Goal: Information Seeking & Learning: Learn about a topic

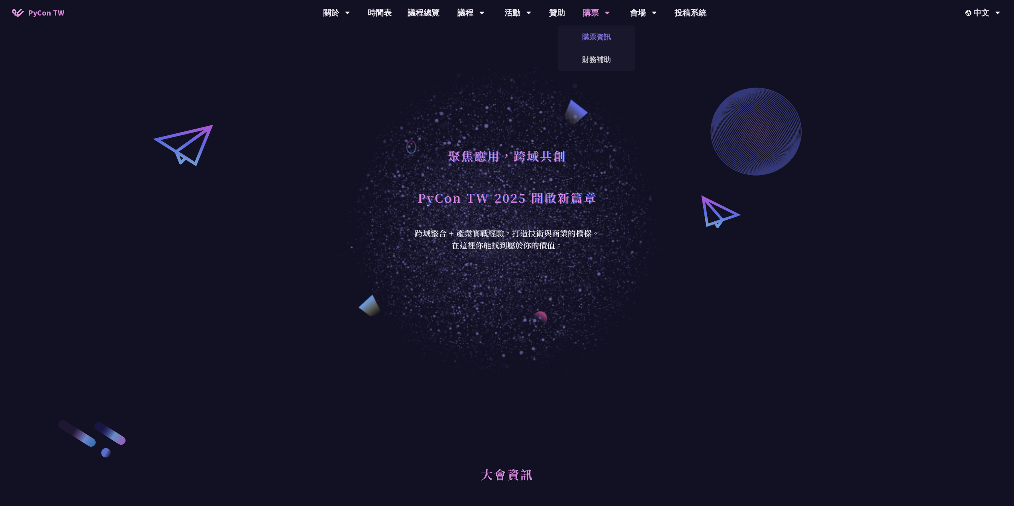
click at [594, 30] on link "購票資訊" at bounding box center [596, 36] width 76 height 19
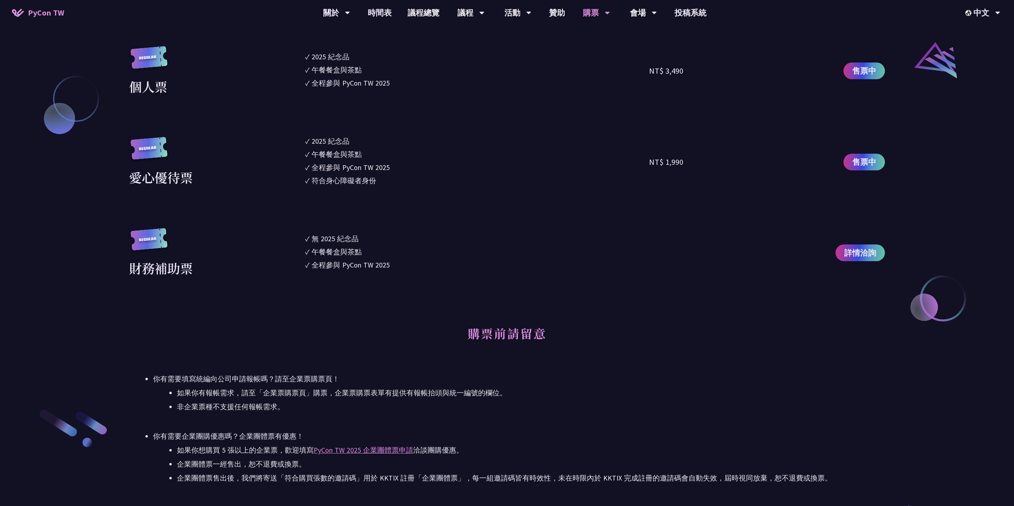
scroll to position [956, 0]
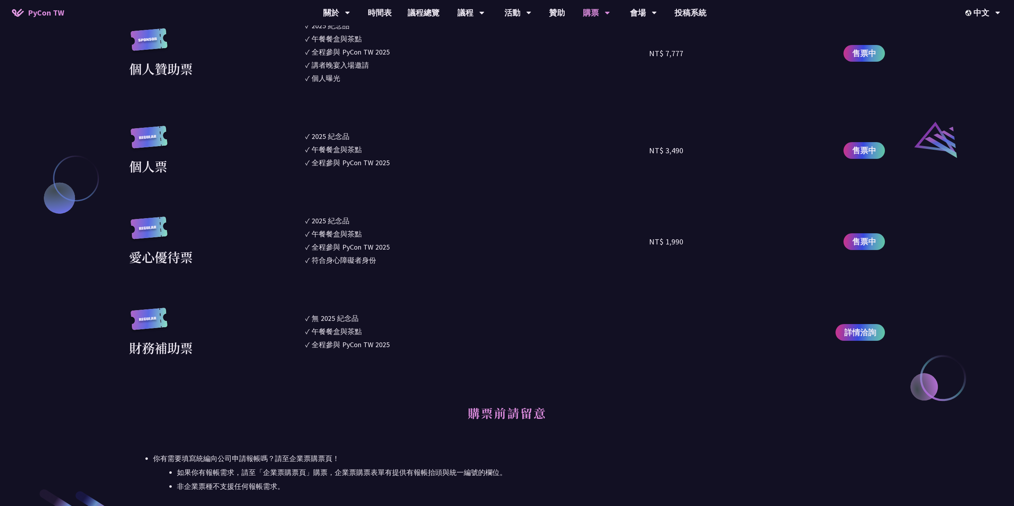
drag, startPoint x: 417, startPoint y: 257, endPoint x: 415, endPoint y: 193, distance: 63.8
click at [415, 194] on section "企業票 ✓ 2025 紀念品 ✓ 午餐餐盒與茶點 ✓ 全程參與 PyCon TW 2025 ✓ 活動結束後一週提供企業報帳發票 NT$ 6,000 售票中 企…" at bounding box center [507, 83] width 756 height 548
click at [415, 193] on section "企業票 ✓ 2025 紀念品 ✓ 午餐餐盒與茶點 ✓ 全程參與 PyCon TW 2025 ✓ 活動結束後一週提供企業報帳發票 NT$ 6,000 售票中 企…" at bounding box center [507, 83] width 756 height 548
drag, startPoint x: 411, startPoint y: 187, endPoint x: 409, endPoint y: 271, distance: 83.7
click at [409, 271] on section "企業票 ✓ 2025 紀念品 ✓ 午餐餐盒與茶點 ✓ 全程參與 PyCon TW 2025 ✓ 活動結束後一週提供企業報帳發票 NT$ 6,000 售票中 企…" at bounding box center [507, 83] width 756 height 548
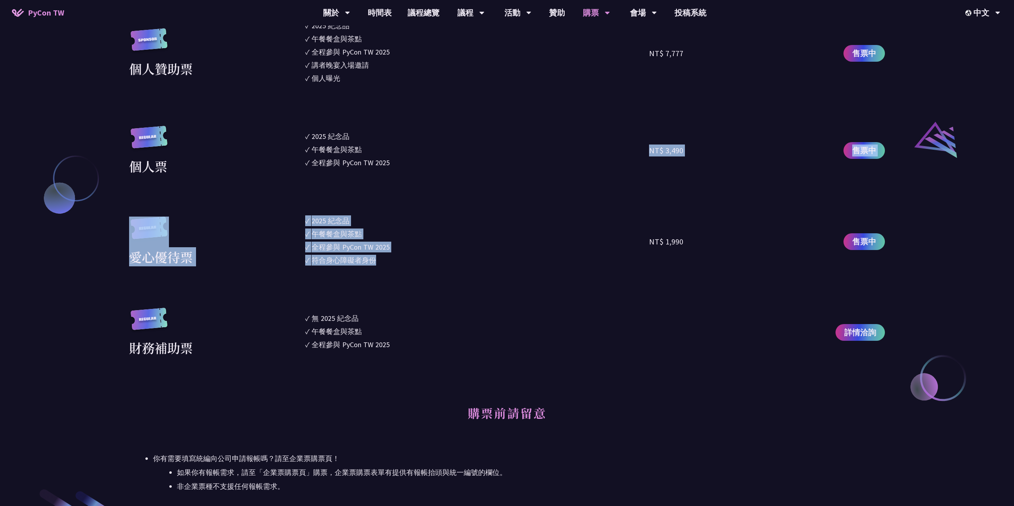
click at [406, 261] on li "✓ 符合身心障礙者身份" at bounding box center [477, 260] width 344 height 11
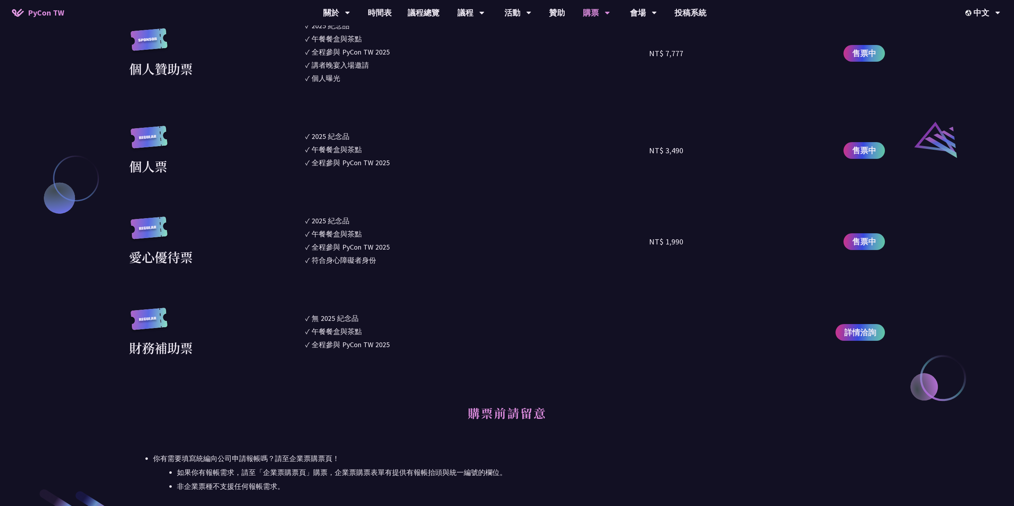
drag, startPoint x: 400, startPoint y: 349, endPoint x: 391, endPoint y: 194, distance: 155.7
click at [392, 198] on section "企業票 ✓ 2025 紀念品 ✓ 午餐餐盒與茶點 ✓ 全程參與 PyCon TW 2025 ✓ 活動結束後一週提供企業報帳發票 NT$ 6,000 售票中 企…" at bounding box center [507, 83] width 756 height 548
click at [391, 194] on section "企業票 ✓ 2025 紀念品 ✓ 午餐餐盒與茶點 ✓ 全程參與 PyCon TW 2025 ✓ 活動結束後一週提供企業報帳發票 NT$ 6,000 售票中 企…" at bounding box center [507, 83] width 756 height 548
drag, startPoint x: 413, startPoint y: 347, endPoint x: 384, endPoint y: 308, distance: 48.0
click at [384, 304] on section "企業票 ✓ 2025 紀念品 ✓ 午餐餐盒與茶點 ✓ 全程參與 PyCon TW 2025 ✓ 活動結束後一週提供企業報帳發票 NT$ 6,000 售票中 企…" at bounding box center [507, 83] width 756 height 548
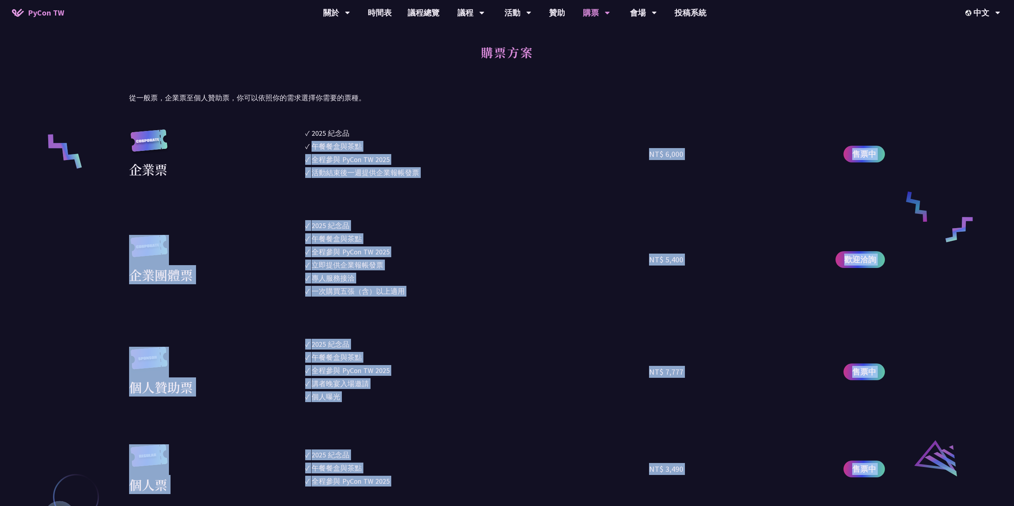
scroll to position [598, 0]
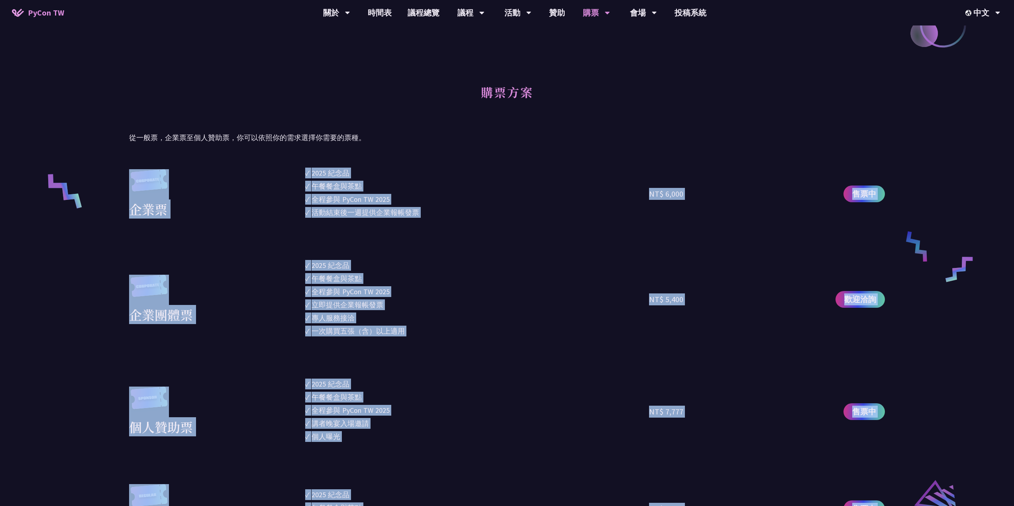
drag, startPoint x: 388, startPoint y: 346, endPoint x: 296, endPoint y: 167, distance: 201.7
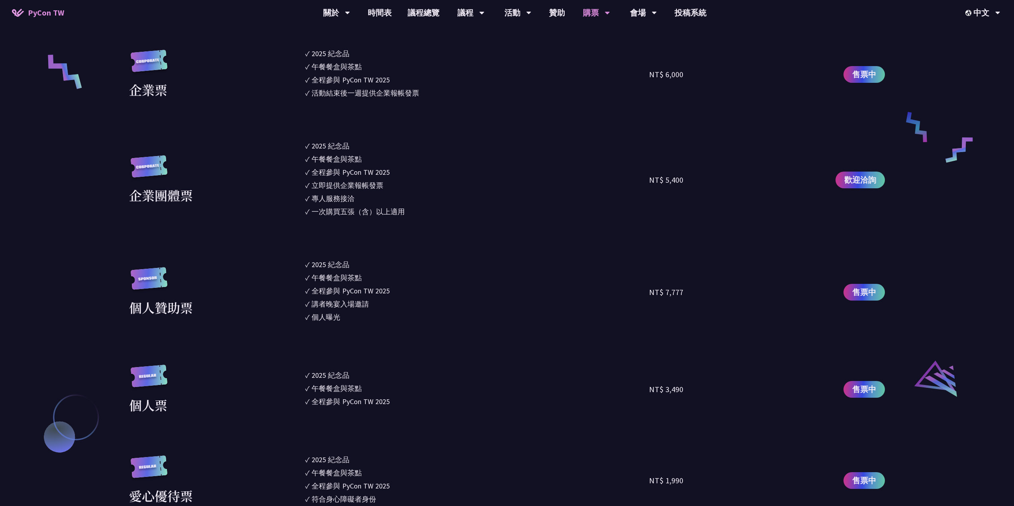
scroll to position [797, 0]
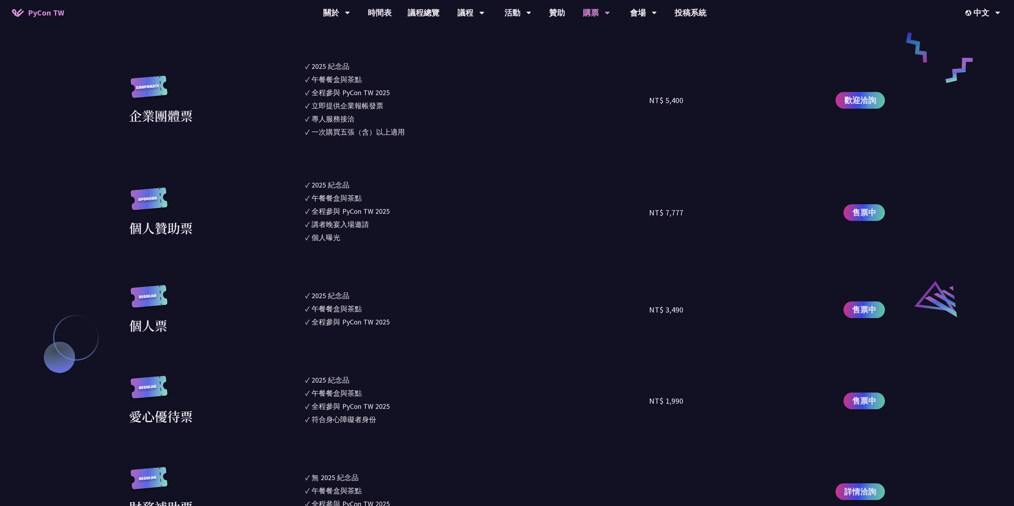
drag, startPoint x: 304, startPoint y: 153, endPoint x: 563, endPoint y: 431, distance: 379.7
click at [594, 431] on div "大會資訊 衝刺開發 日期：2025 年 09 月 05 日 地點：TBD 主議程 日期：2025 年 09 月 06 日 到 2025 年 09 月 07 日…" at bounding box center [507, 473] width 756 height 1782
click at [534, 431] on section "企業票 ✓ 2025 紀念品 ✓ 午餐餐盒與茶點 ✓ 全程參與 PyCon TW 2025 ✓ 活動結束後一週提供企業報帳發票 NT$ 6,000 售票中 企…" at bounding box center [507, 243] width 756 height 548
drag, startPoint x: 408, startPoint y: 423, endPoint x: 441, endPoint y: 379, distance: 54.9
click at [433, 378] on ul "✓ 2025 紀念品 ✓ 午餐餐盒與茶點 ✓ 全程參與 PyCon TW 2025 ✓ 符合身心障礙者身份" at bounding box center [477, 401] width 344 height 53
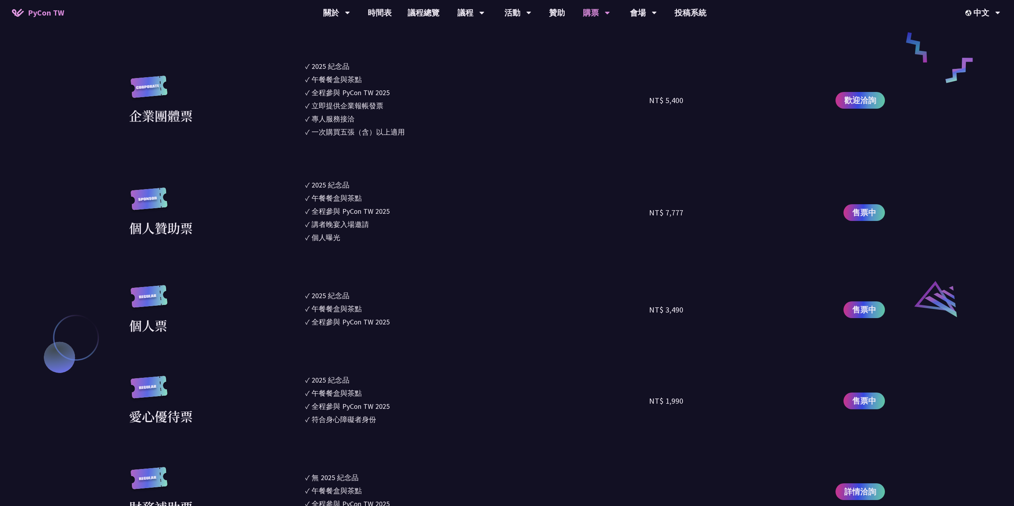
click at [511, 386] on ul "✓ 2025 紀念品 ✓ 午餐餐盒與茶點 ✓ 全程參與 PyCon TW 2025 ✓ 符合身心障礙者身份" at bounding box center [477, 401] width 344 height 53
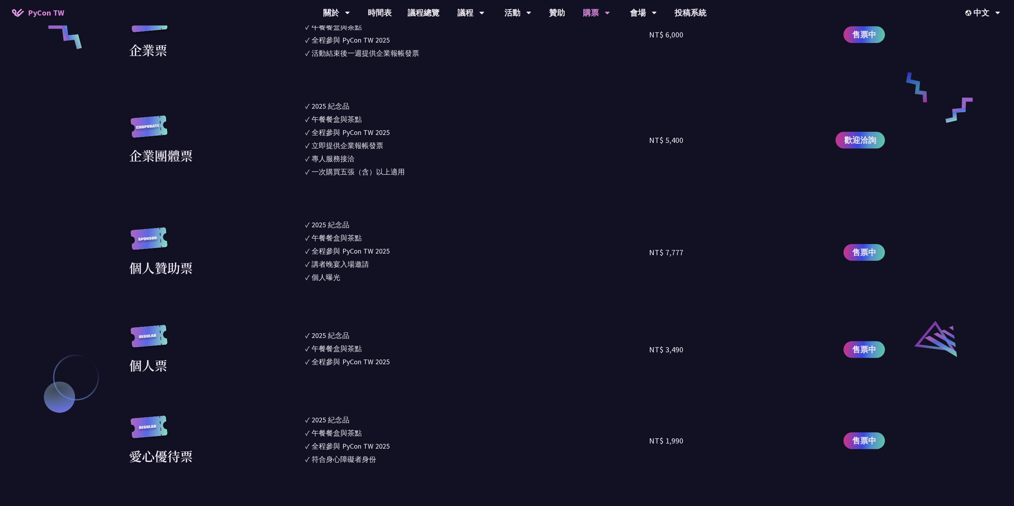
drag, startPoint x: 400, startPoint y: 418, endPoint x: 373, endPoint y: 407, distance: 29.5
click at [366, 393] on section "企業票 ✓ 2025 紀念品 ✓ 午餐餐盒與茶點 ✓ 全程參與 PyCon TW 2025 ✓ 活動結束後一週提供企業報帳發票 NT$ 6,000 售票中 企…" at bounding box center [507, 282] width 756 height 548
click at [353, 429] on div "午餐餐盒與茶點" at bounding box center [337, 433] width 50 height 11
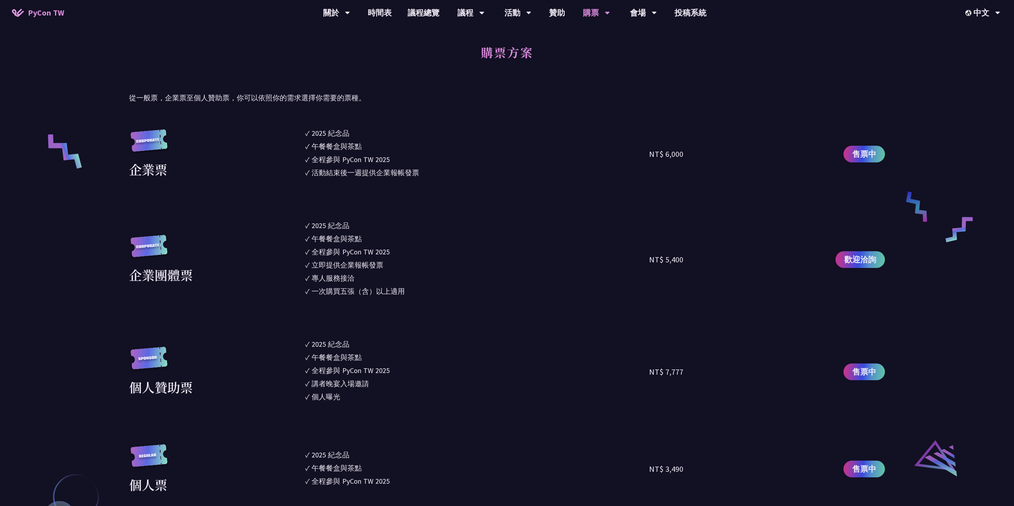
drag, startPoint x: 378, startPoint y: 459, endPoint x: 317, endPoint y: 388, distance: 93.5
click at [317, 389] on section "企業票 ✓ 2025 紀念品 ✓ 午餐餐盒與茶點 ✓ 全程參與 PyCon TW 2025 ✓ 活動結束後一週提供企業報帳發票 NT$ 6,000 售票中 企…" at bounding box center [507, 402] width 756 height 548
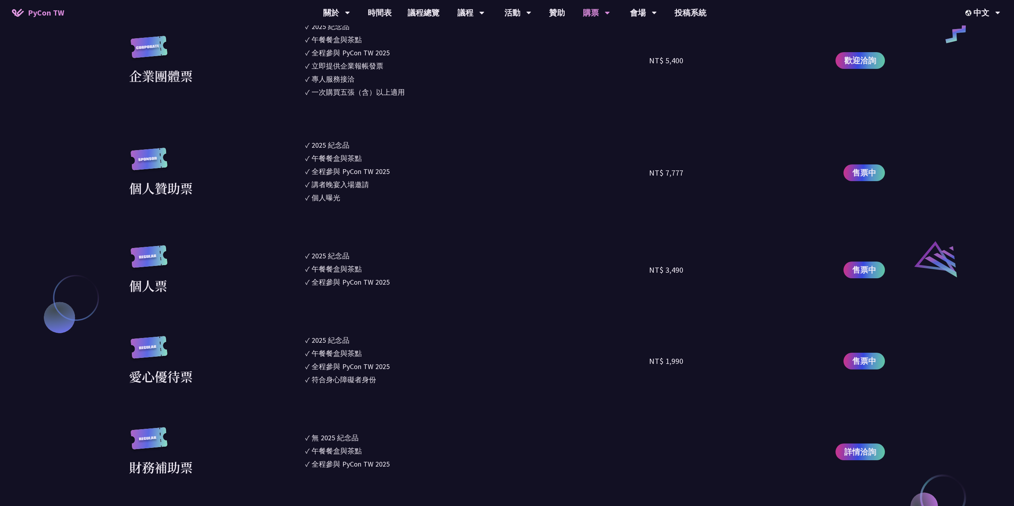
scroll to position [956, 0]
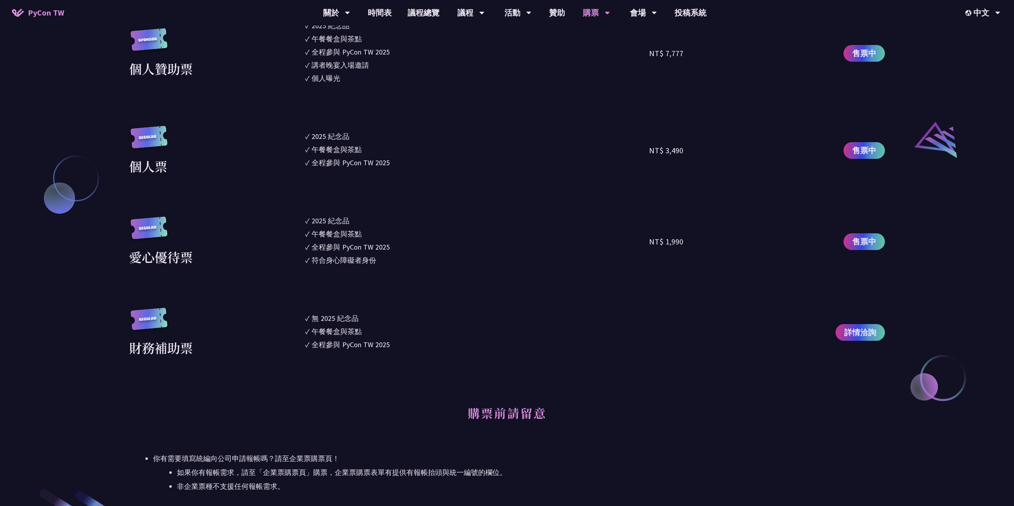
click at [325, 375] on div "大會資訊 衝刺開發 日期：2025 年 09 月 05 日 地點：TBD 主議程 日期：2025 年 09 月 06 日 到 2025 年 09 月 07 日…" at bounding box center [507, 314] width 756 height 1782
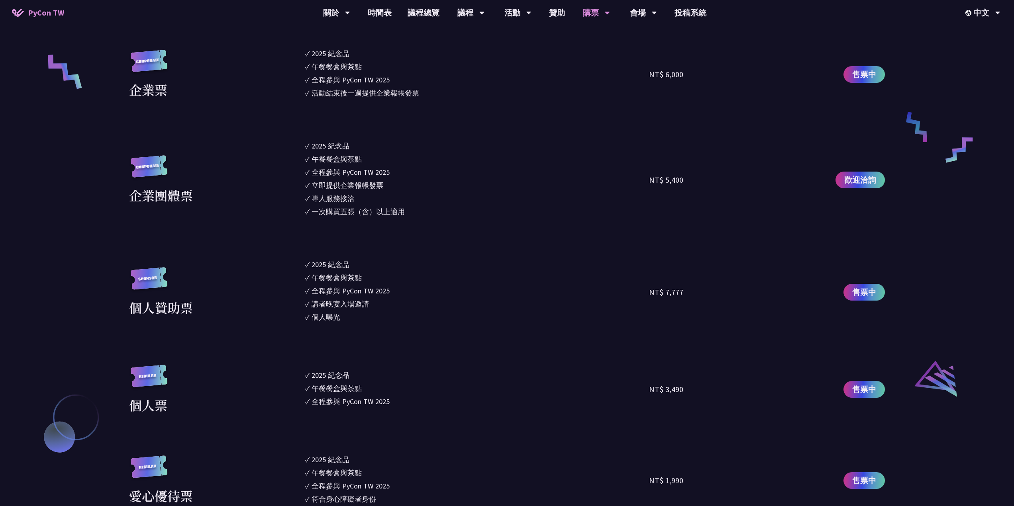
scroll to position [558, 0]
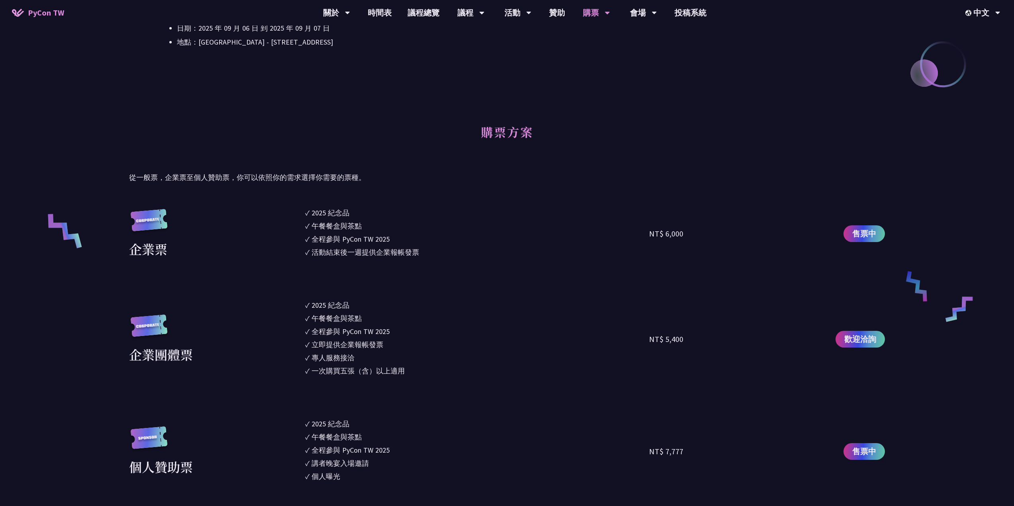
drag, startPoint x: 398, startPoint y: 349, endPoint x: 302, endPoint y: 202, distance: 176.3
click at [326, 228] on div "午餐餐盒與茶點" at bounding box center [337, 226] width 50 height 11
drag, startPoint x: 458, startPoint y: 122, endPoint x: 435, endPoint y: 222, distance: 102.9
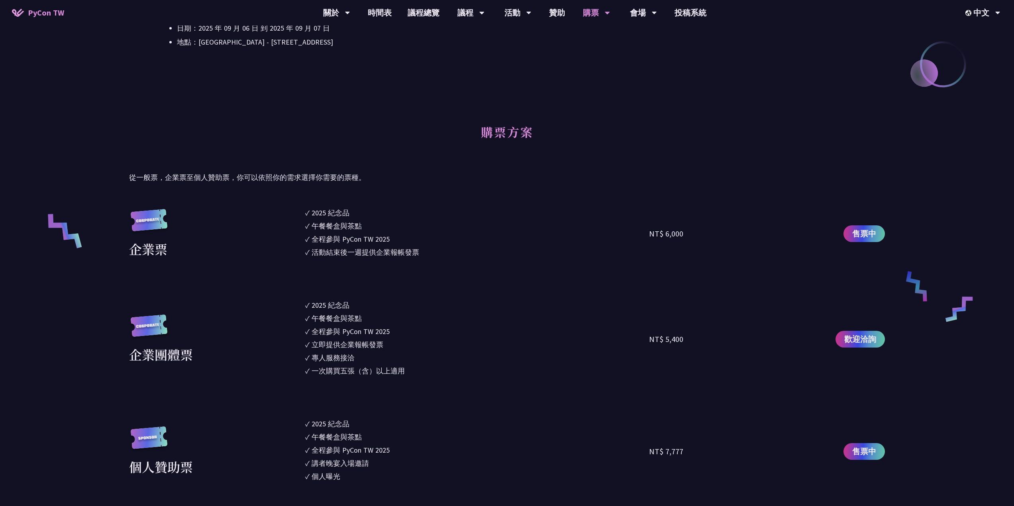
drag, startPoint x: 427, startPoint y: 247, endPoint x: 422, endPoint y: 253, distance: 7.9
click at [423, 253] on li "✓ 活動結束後一週提供企業報帳發票" at bounding box center [477, 252] width 344 height 11
drag, startPoint x: 420, startPoint y: 253, endPoint x: 280, endPoint y: 171, distance: 161.5
click at [278, 169] on div "購票方案 從一般票，企業票至個人贊助票，你可以依照你的需求選擇你需要的票種。" at bounding box center [507, 150] width 756 height 68
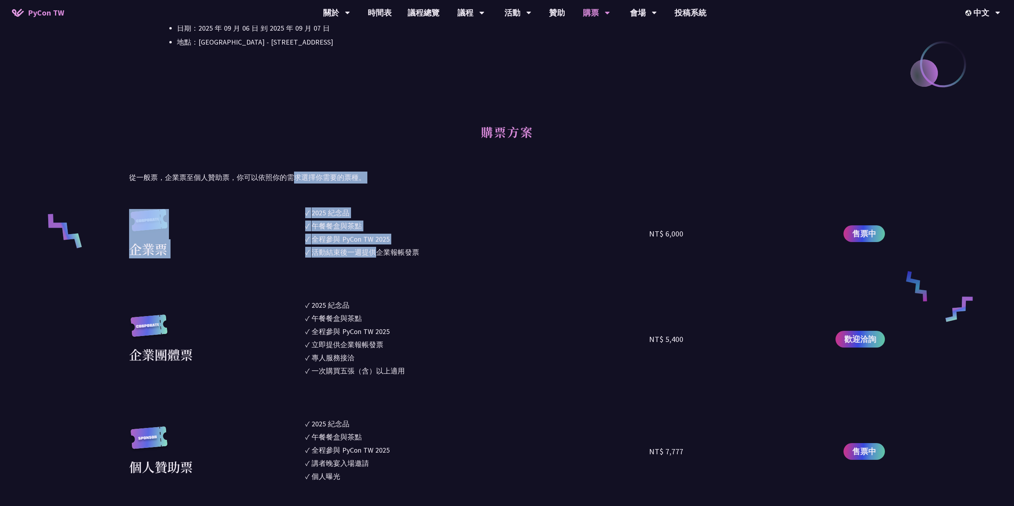
drag, startPoint x: 315, startPoint y: 197, endPoint x: 398, endPoint y: 251, distance: 99.3
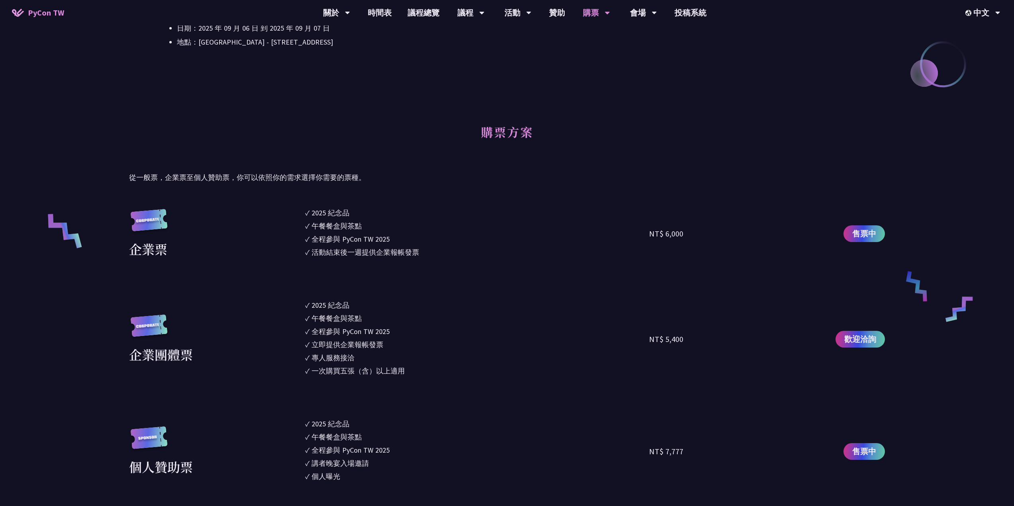
click at [398, 251] on div "活動結束後一週提供企業報帳發票" at bounding box center [366, 252] width 108 height 11
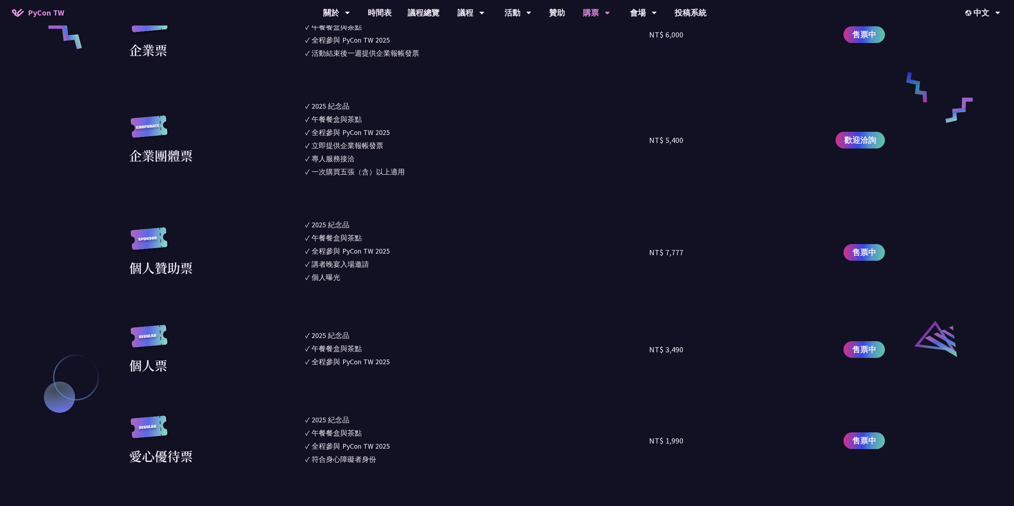
scroll to position [677, 0]
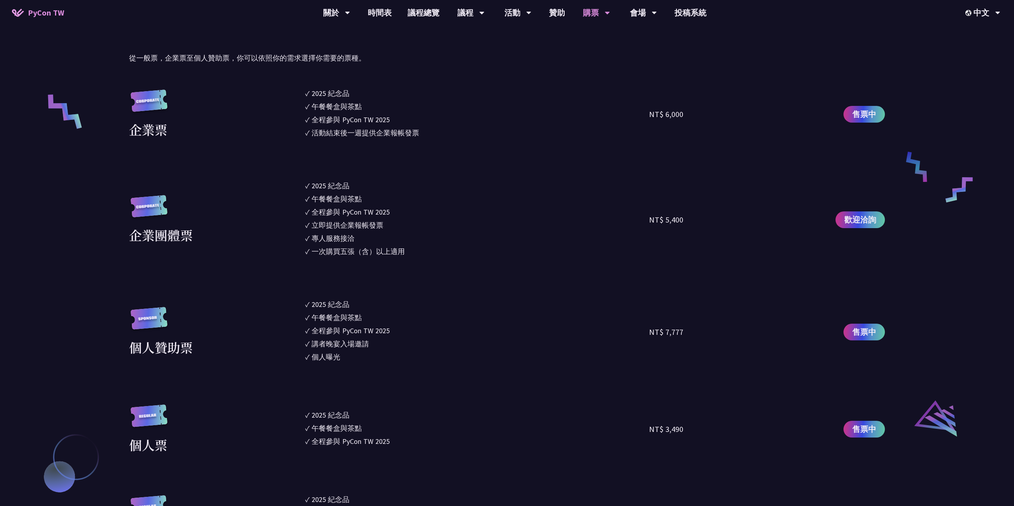
drag, startPoint x: 409, startPoint y: 254, endPoint x: 314, endPoint y: 187, distance: 116.9
click at [314, 187] on ul "✓ 2025 紀念品 ✓ 午餐餐盒與茶點 ✓ 全程參與 PyCon TW 2025 ✓ 立即提供企業報帳發票 ✓ 專人服務接洽 ✓ 一次購買五張（含）以上適用" at bounding box center [477, 219] width 344 height 79
click at [314, 187] on div "2025 紀念品" at bounding box center [331, 185] width 38 height 11
drag, startPoint x: 307, startPoint y: 186, endPoint x: 406, endPoint y: 259, distance: 122.7
click at [406, 259] on ul "✓ 2025 紀念品 ✓ 午餐餐盒與茶點 ✓ 全程參與 PyCon TW 2025 ✓ 立即提供企業報帳發票 ✓ 專人服務接洽 ✓ 一次購買五張（含）以上適用" at bounding box center [477, 219] width 344 height 79
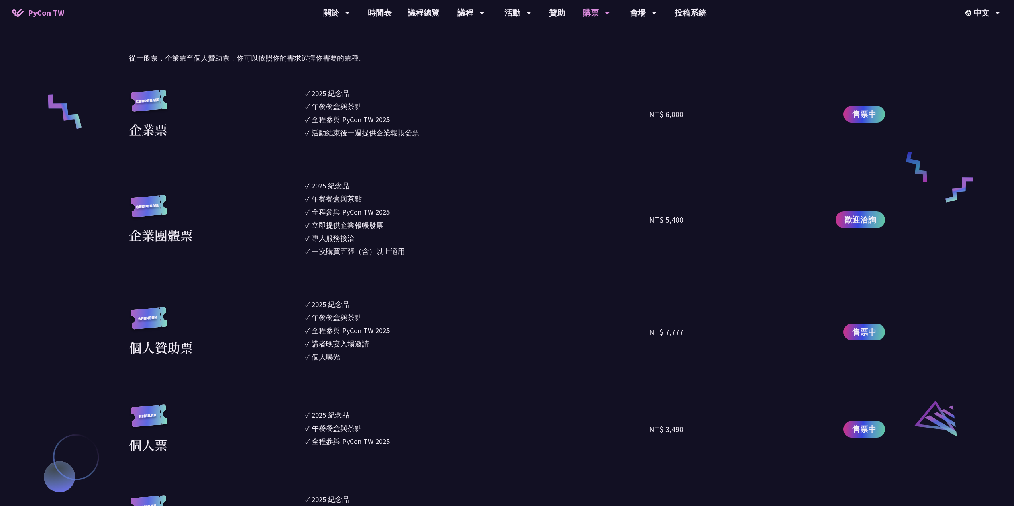
click at [406, 259] on ul "✓ 2025 紀念品 ✓ 午餐餐盒與茶點 ✓ 全程參與 PyCon TW 2025 ✓ 立即提供企業報帳發票 ✓ 專人服務接洽 ✓ 一次購買五張（含）以上適用" at bounding box center [477, 219] width 344 height 79
drag, startPoint x: 404, startPoint y: 176, endPoint x: 305, endPoint y: 185, distance: 99.2
click at [305, 185] on ul "✓ 2025 紀念品 ✓ 午餐餐盒與茶點 ✓ 全程參與 PyCon TW 2025 ✓ 立即提供企業報帳發票 ✓ 專人服務接洽 ✓ 一次購買五張（含）以上適用" at bounding box center [477, 219] width 344 height 79
click at [305, 185] on li "✓ 2025 [PERSON_NAME]" at bounding box center [477, 185] width 344 height 11
drag, startPoint x: 310, startPoint y: 188, endPoint x: 403, endPoint y: 256, distance: 115.5
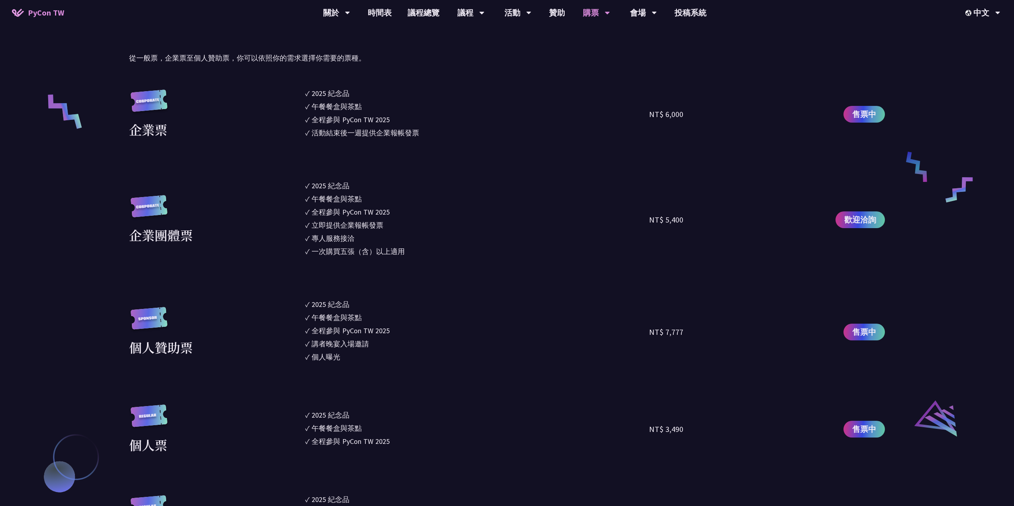
click at [401, 256] on ul "✓ 2025 紀念品 ✓ 午餐餐盒與茶點 ✓ 全程參與 PyCon TW 2025 ✓ 立即提供企業報帳發票 ✓ 專人服務接洽 ✓ 一次購買五張（含）以上適用" at bounding box center [477, 219] width 344 height 79
click at [386, 242] on li "✓ 專人服務接洽" at bounding box center [477, 238] width 344 height 11
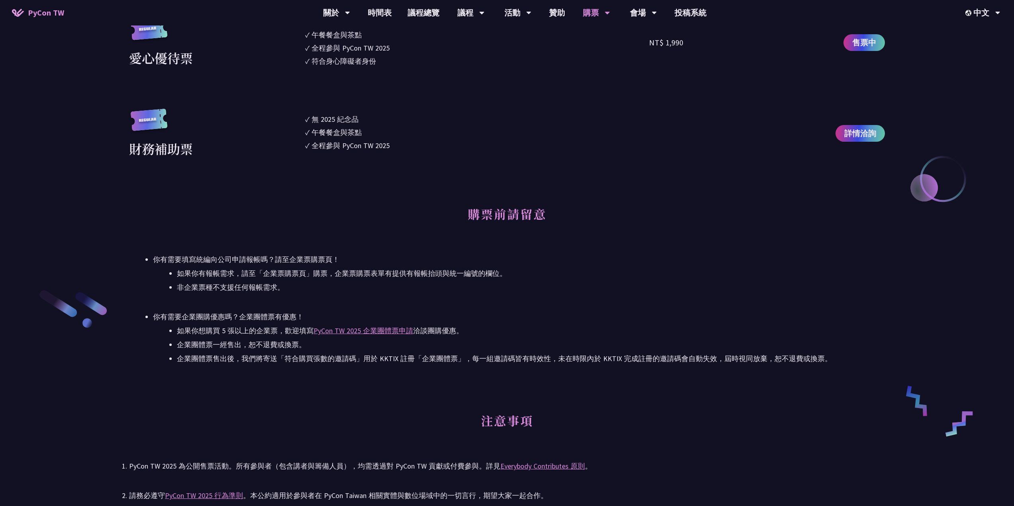
scroll to position [1315, 0]
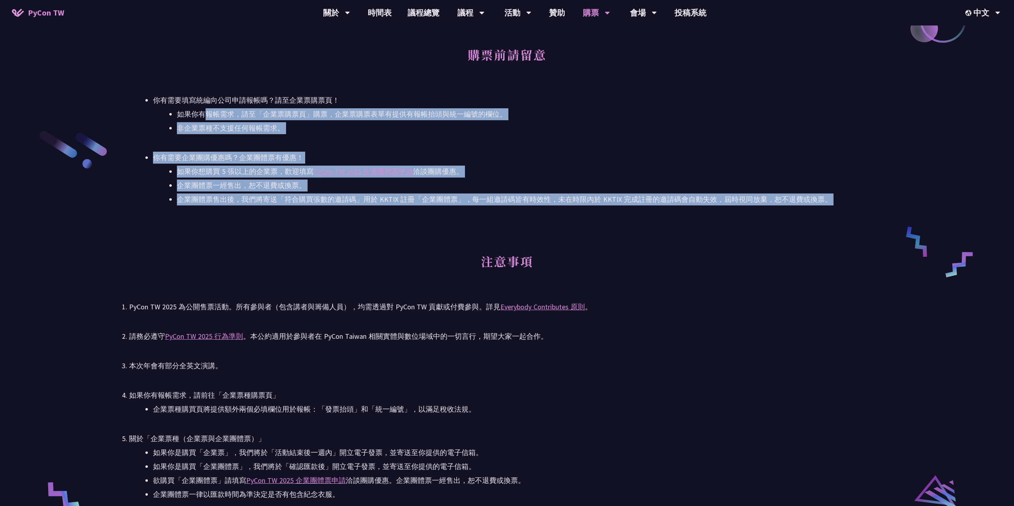
drag, startPoint x: 365, startPoint y: 213, endPoint x: 200, endPoint y: 108, distance: 195.1
click at [200, 107] on li "你有需要填寫統編向公司申請報帳嗎？請至企業票購票頁！ 如果你有報帳需求，請至「企業票購票頁」購票，企業票購票表單有提供有報帳抬頭與統一編號的欄位。 非企業票種…" at bounding box center [519, 114] width 732 height 40
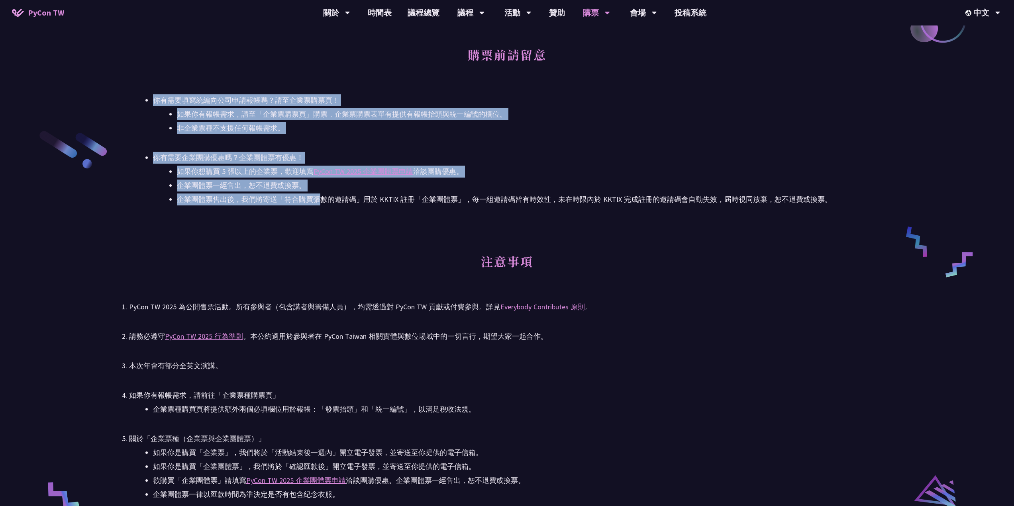
drag, startPoint x: 152, startPoint y: 100, endPoint x: 320, endPoint y: 201, distance: 195.5
click at [320, 201] on ul "你有需要填寫統編向公司申請報帳嗎？請至企業票購票頁！ 如果你有報帳需求，請至「企業票購票頁」購票，企業票購票表單有提供有報帳抬頭與統一編號的欄位。 非企業票種…" at bounding box center [507, 149] width 756 height 111
click at [320, 201] on li "企業團體票售出後，我們將寄送「符合購買張數的邀請碼」用於 KKTIX 註冊「企業團體票」，每一組邀請碼皆有時效性，未在時限內於 KKTIX 完成註冊的邀請碼會…" at bounding box center [531, 200] width 708 height 12
drag, startPoint x: 369, startPoint y: 198, endPoint x: 130, endPoint y: 85, distance: 263.8
click at [131, 85] on div "購票前請留意 你有需要填寫統編向公司申請報帳嗎？請至企業票購票頁！ 如果你有報帳需求，請至「企業票購票頁」購票，企業票購票表單有提供有報帳抬頭與統一編號的欄位…" at bounding box center [507, 122] width 756 height 167
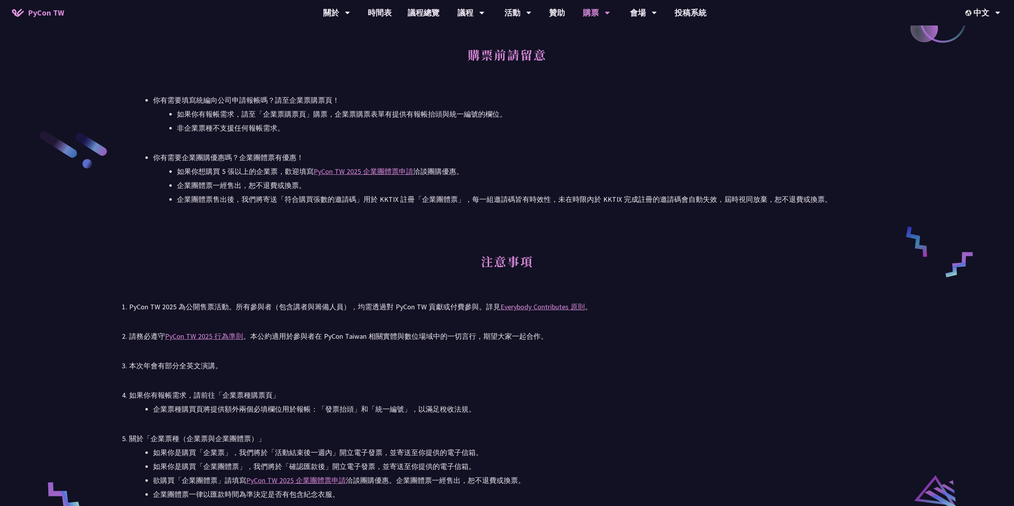
click at [130, 85] on div "購票前請留意 你有需要填寫統編向公司申請報帳嗎？請至企業票購票頁！ 如果你有報帳需求，請至「企業票購票頁」購票，企業票購票表單有提供有報帳抬頭與統一編號的欄位…" at bounding box center [507, 122] width 756 height 167
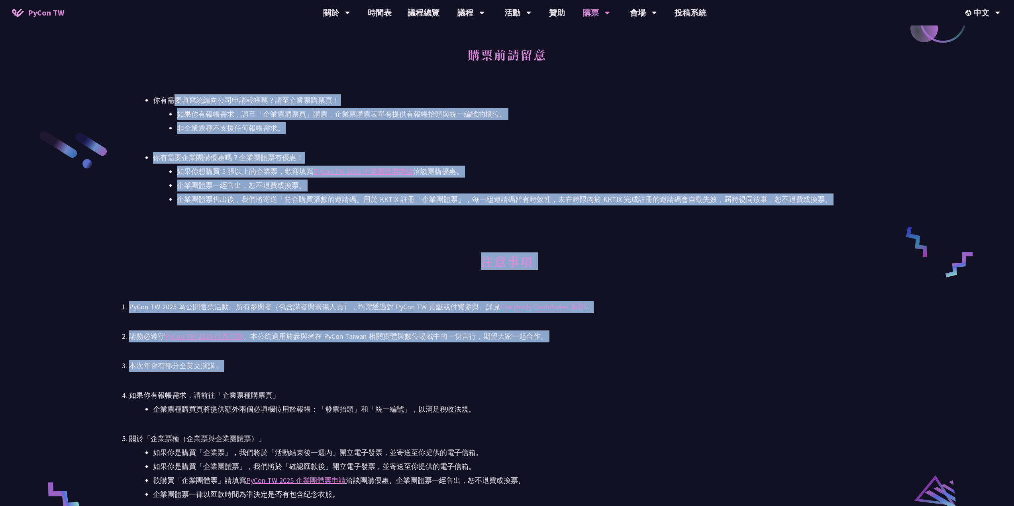
drag, startPoint x: 174, startPoint y: 95, endPoint x: 232, endPoint y: 376, distance: 286.8
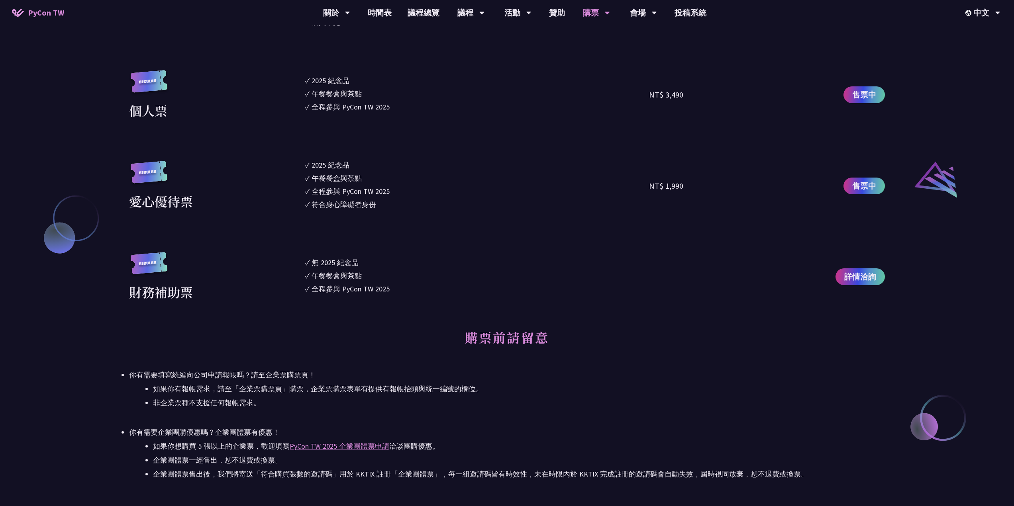
scroll to position [837, 0]
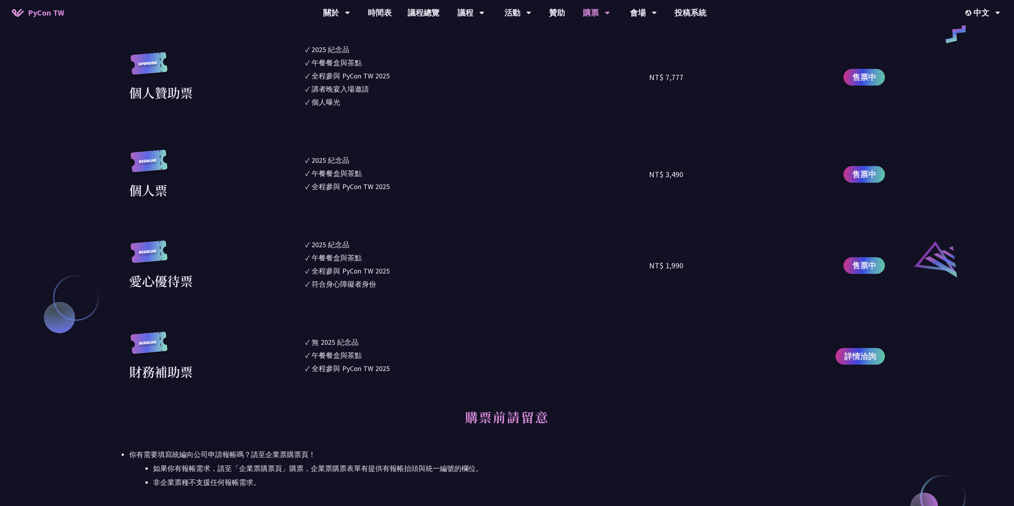
drag, startPoint x: 380, startPoint y: 162, endPoint x: 370, endPoint y: 148, distance: 17.1
click at [370, 148] on section "企業票 ✓ 2025 紀念品 ✓ 午餐餐盒與茶點 ✓ 全程參與 PyCon TW 2025 ✓ 活動結束後一週提供企業報帳發票 NT$ 6,000 售票中 企…" at bounding box center [507, 107] width 756 height 548
click at [364, 158] on li "✓ 2025 [PERSON_NAME]" at bounding box center [477, 160] width 344 height 11
